Goal: Task Accomplishment & Management: Complete application form

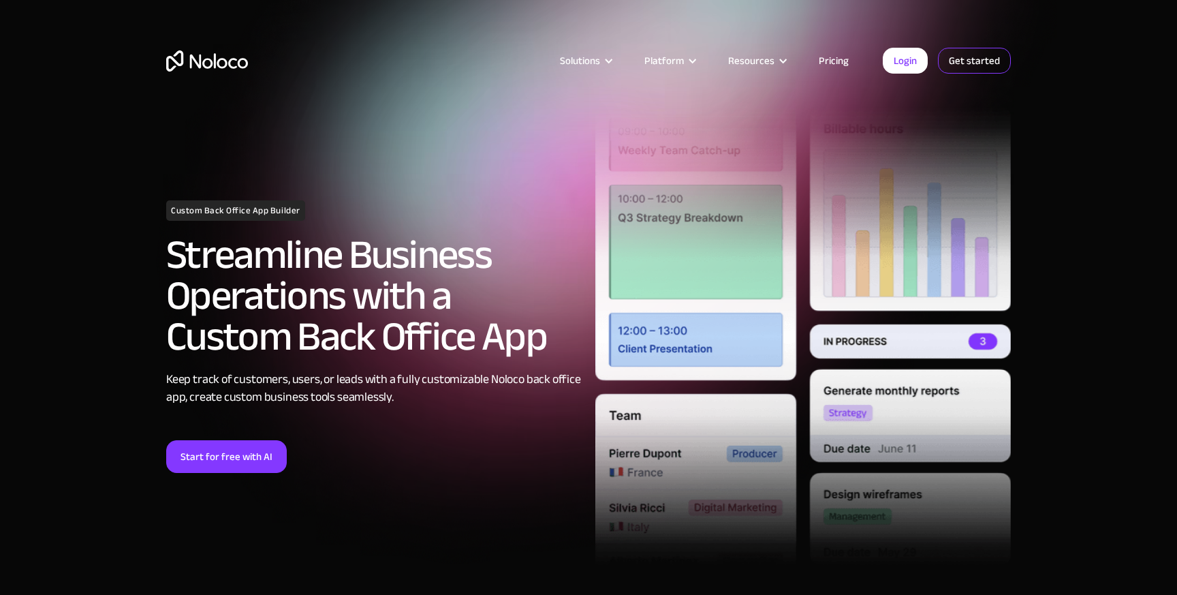
click at [960, 58] on link "Get started" at bounding box center [974, 61] width 73 height 26
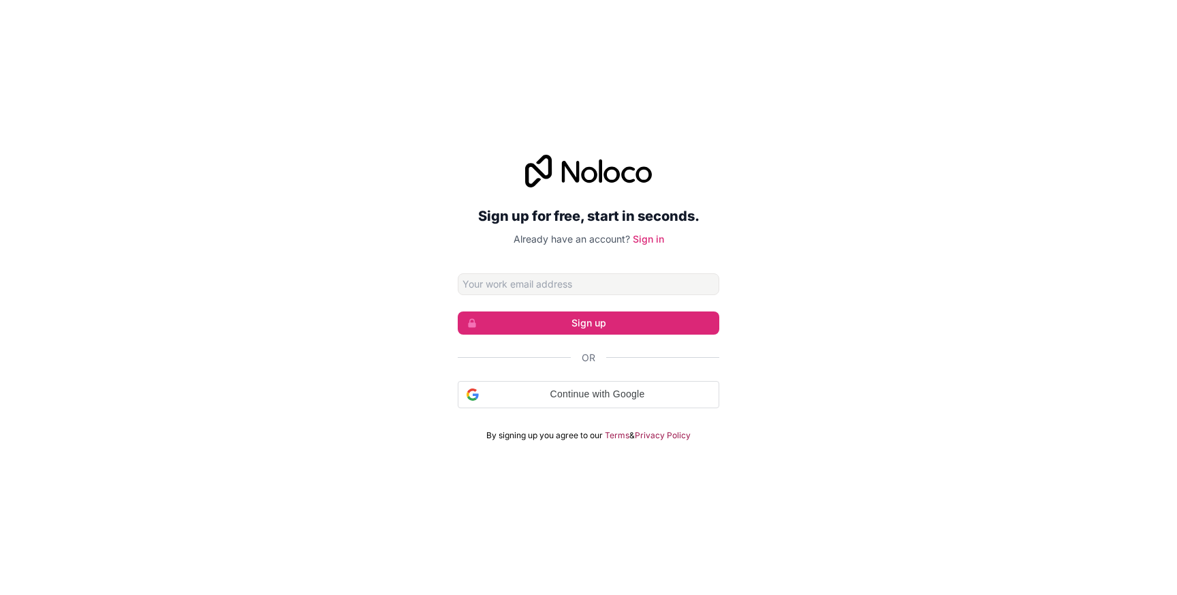
click at [668, 287] on input "Email address" at bounding box center [589, 284] width 262 height 22
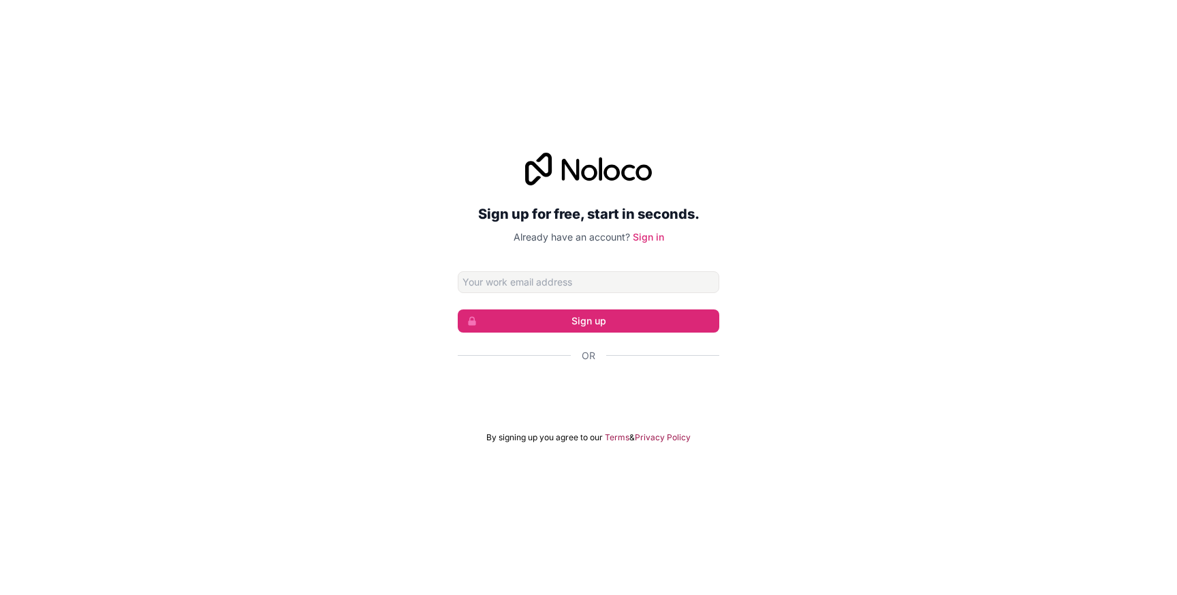
type input "[EMAIL_ADDRESS][DOMAIN_NAME]"
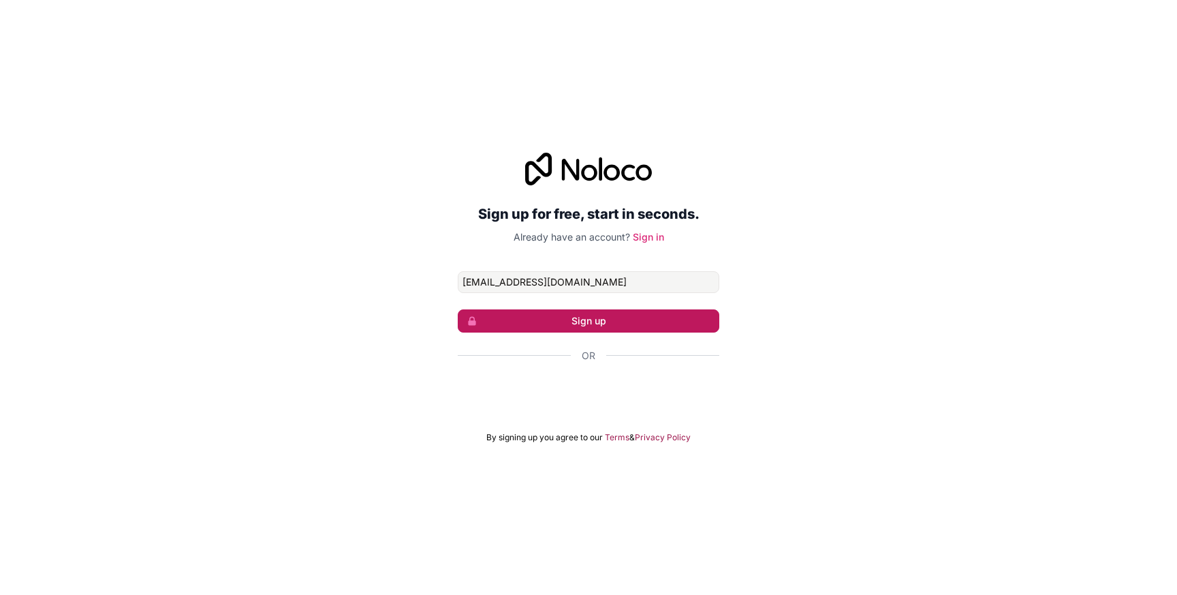
click at [619, 328] on button "Sign up" at bounding box center [589, 320] width 262 height 23
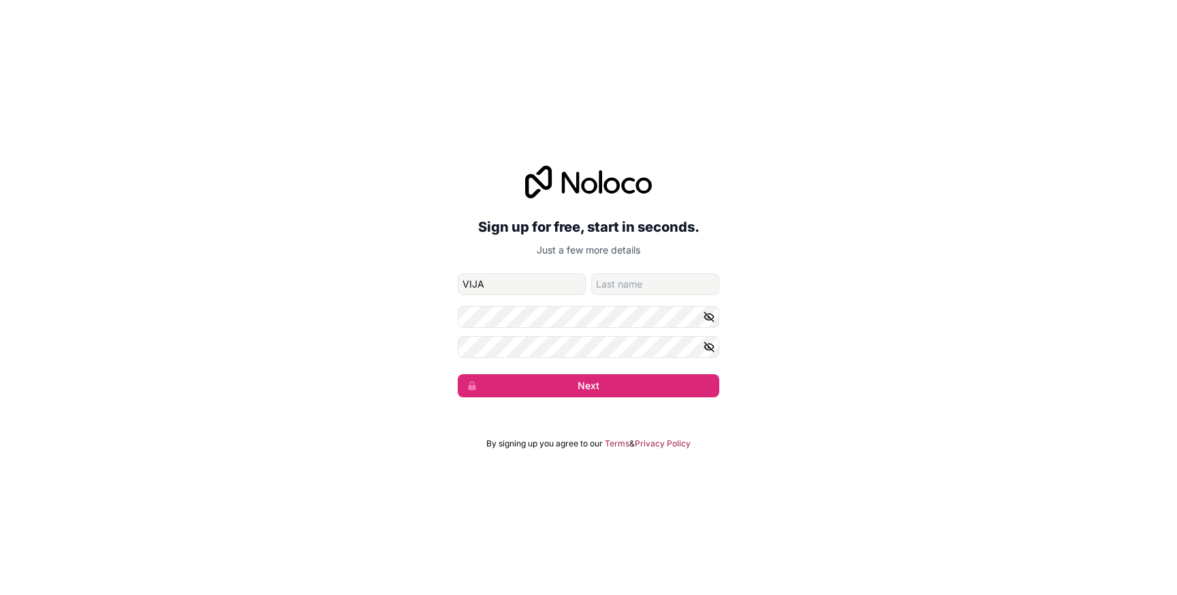
type input "vijay"
type input "khede"
click at [602, 328] on form "[EMAIL_ADDRESS][DOMAIN_NAME] [PERSON_NAME] Next" at bounding box center [589, 335] width 262 height 124
click at [710, 314] on icon "button" at bounding box center [709, 317] width 12 height 12
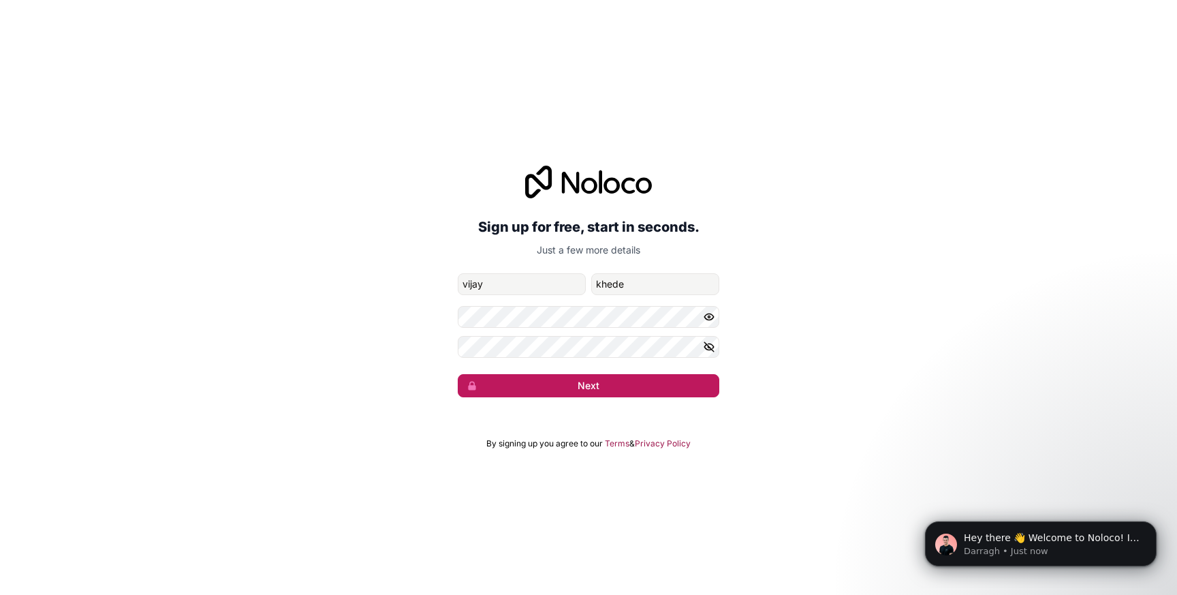
click at [642, 386] on button "Next" at bounding box center [589, 385] width 262 height 23
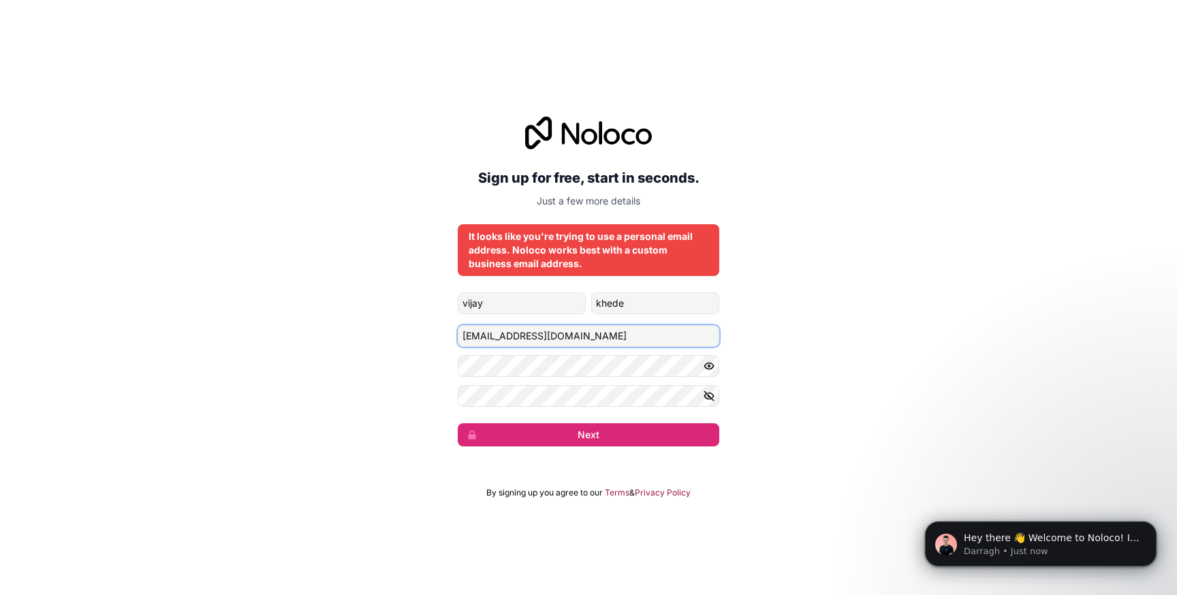
click at [582, 335] on input "[EMAIL_ADDRESS][DOMAIN_NAME]" at bounding box center [589, 336] width 262 height 22
click at [714, 337] on input "[EMAIL_ADDRESS][DOMAIN_NAME]" at bounding box center [589, 336] width 262 height 22
type input "k"
type input "v"
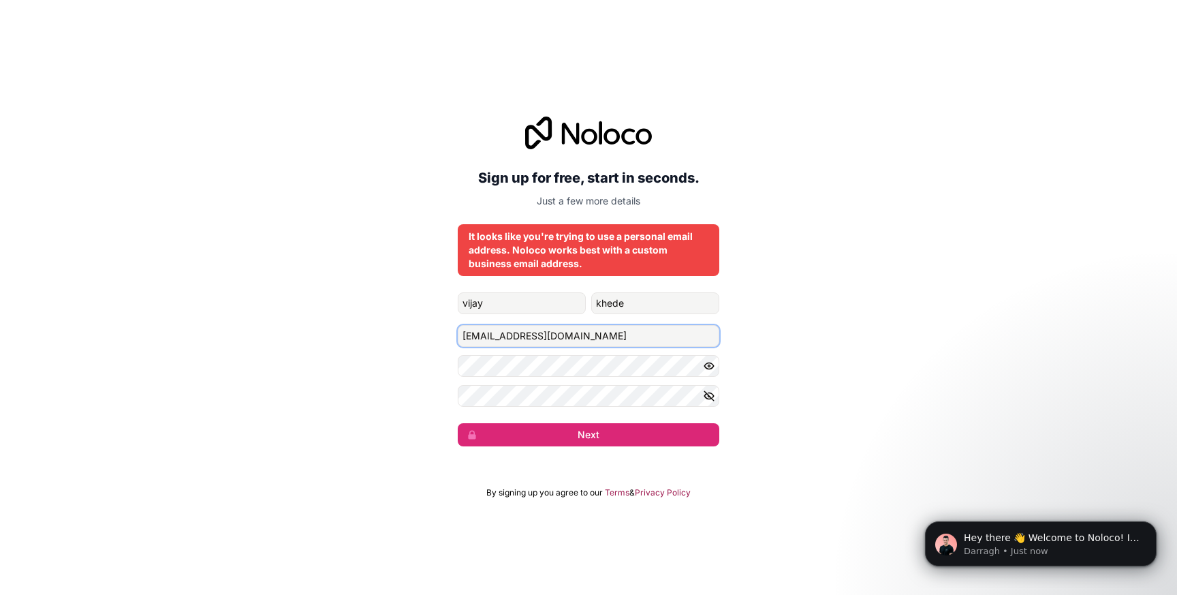
type input "[EMAIL_ADDRESS][DOMAIN_NAME]"
click at [711, 399] on icon "button" at bounding box center [709, 396] width 12 height 12
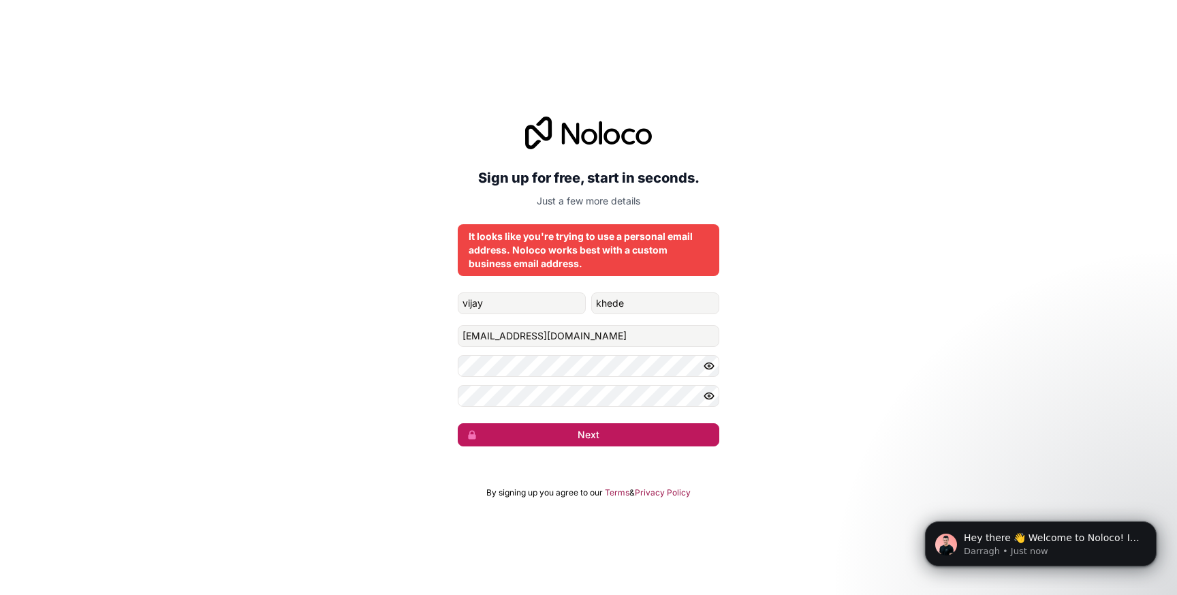
click at [624, 439] on button "Next" at bounding box center [589, 434] width 262 height 23
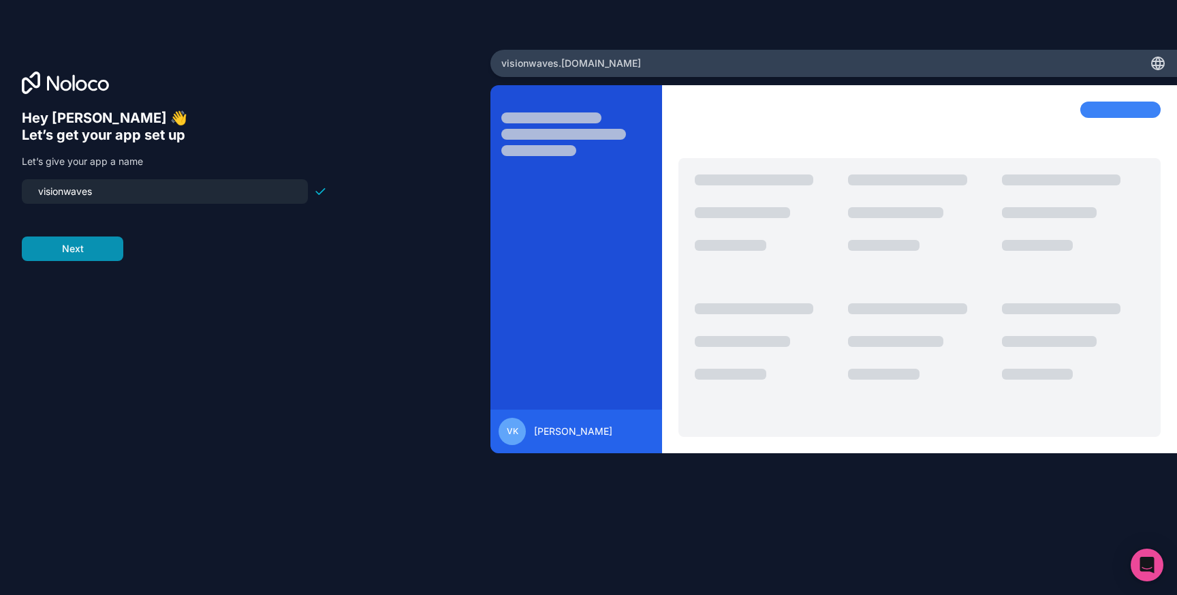
click at [110, 246] on button "Next" at bounding box center [73, 248] width 102 height 25
